Goal: Find specific page/section: Find specific page/section

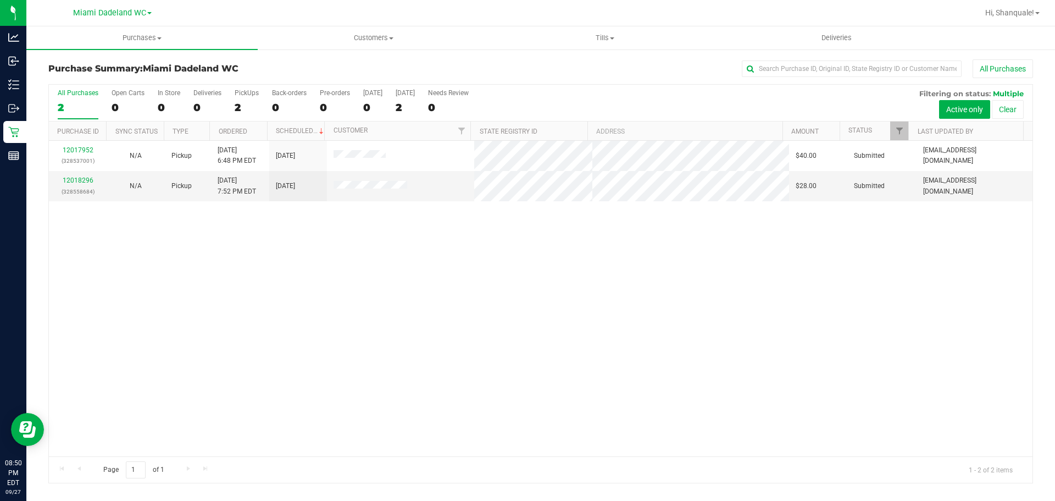
click at [0, 0] on p "Inventory" at bounding box center [0, 0] width 0 height 0
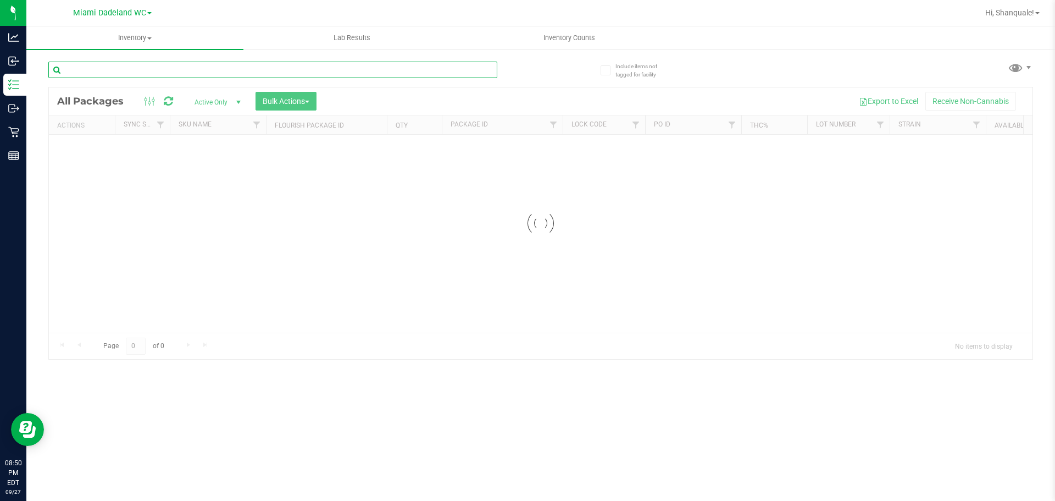
click at [207, 68] on input "text" at bounding box center [272, 70] width 449 height 16
click at [198, 66] on input "text" at bounding box center [272, 70] width 449 height 16
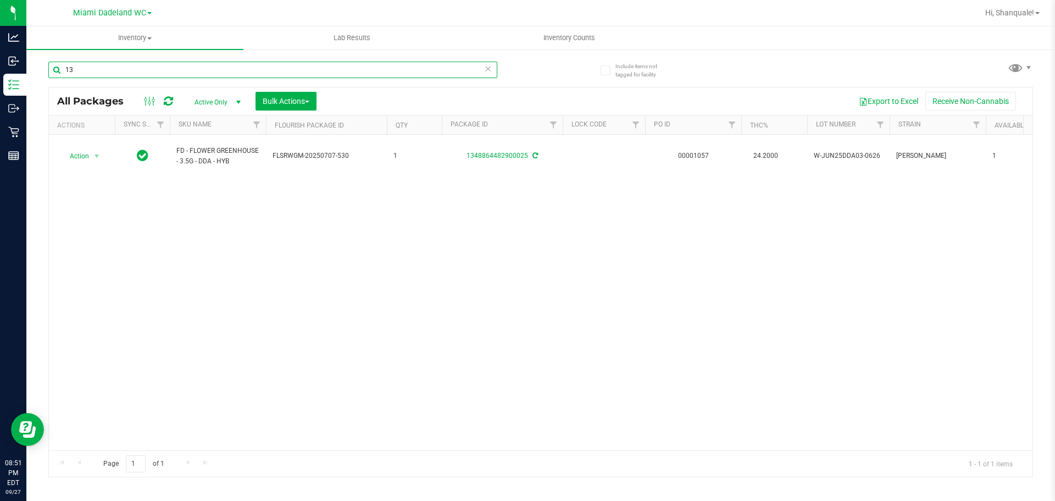
type input "1"
type input "g41"
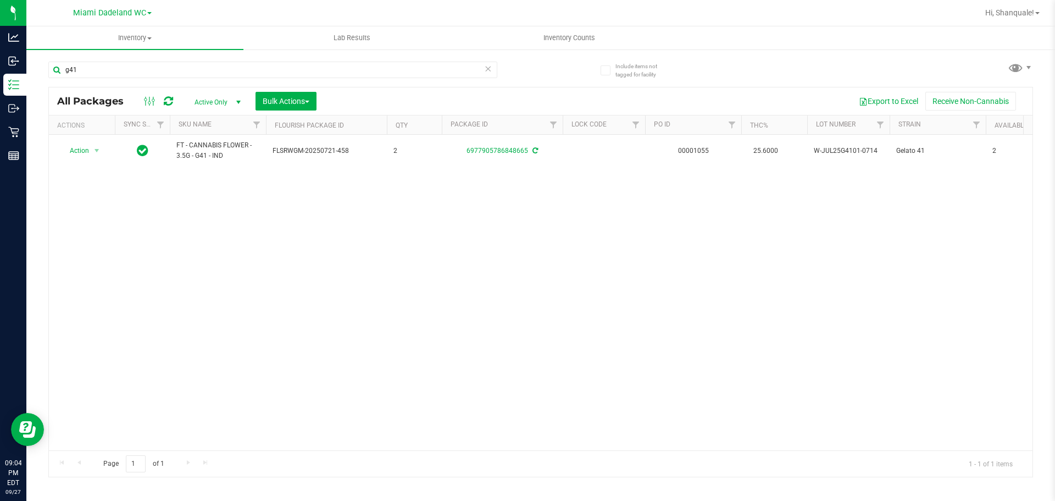
click at [1024, 30] on ul "Inventory All packages All inventory Waste log Create inventory Lab Results Inv…" at bounding box center [553, 38] width 1055 height 24
click at [1026, 12] on span "Hi, Shanquale!" at bounding box center [1010, 12] width 49 height 9
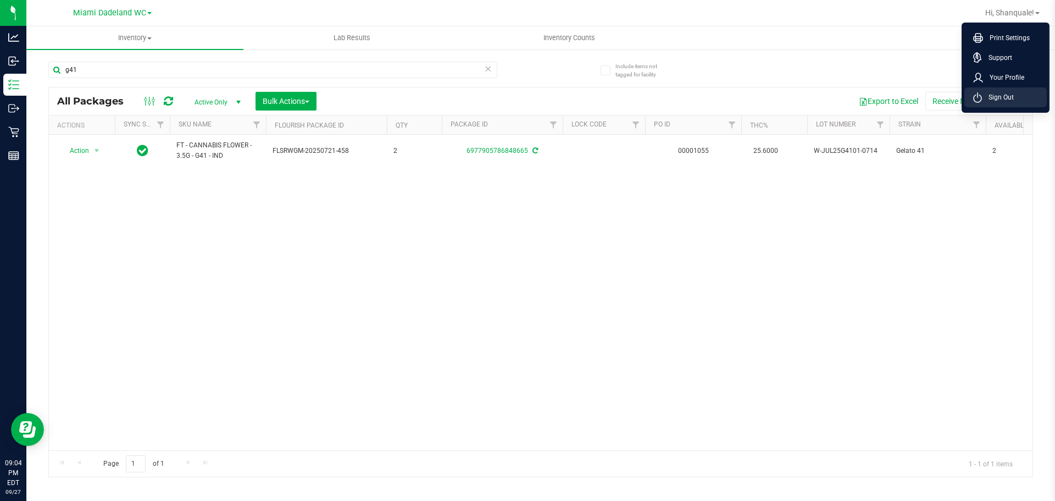
click at [990, 98] on span "Sign Out" at bounding box center [998, 97] width 32 height 11
